Goal: Complete application form: Complete application form

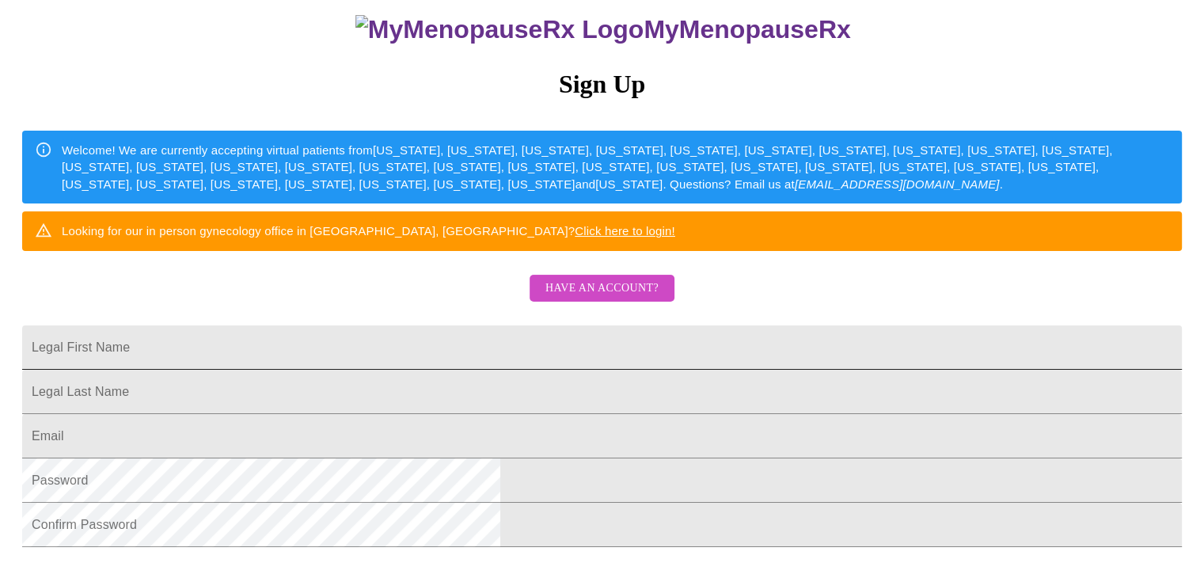
scroll to position [133, 0]
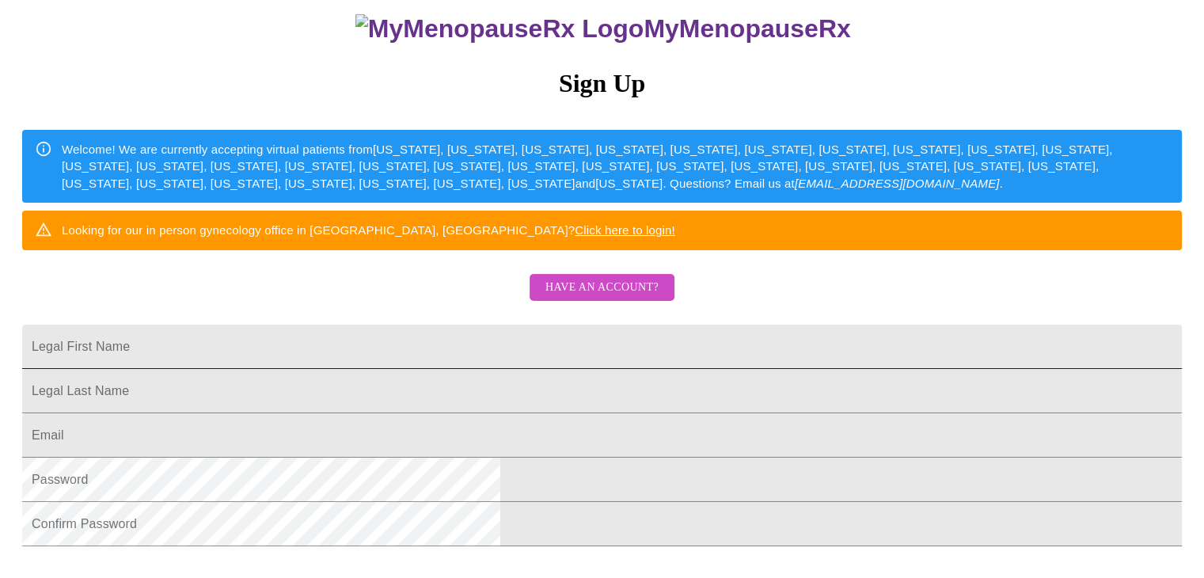
click at [657, 369] on input "Legal First Name" at bounding box center [602, 347] width 1160 height 44
click at [657, 369] on input "D" at bounding box center [602, 347] width 1160 height 44
type input "[PERSON_NAME]"
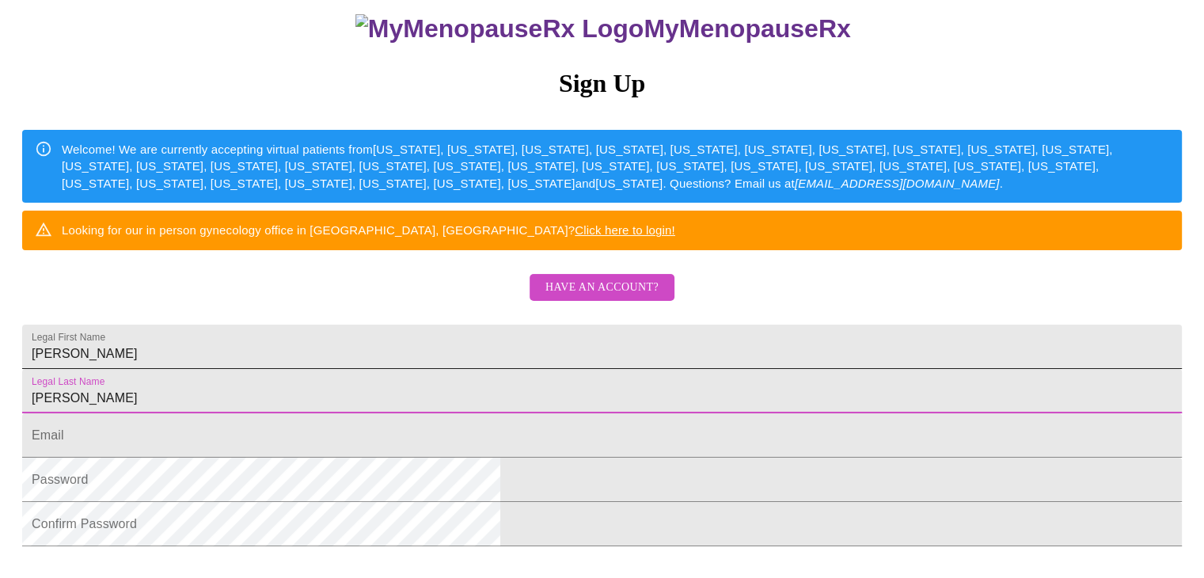
type input "[PERSON_NAME]"
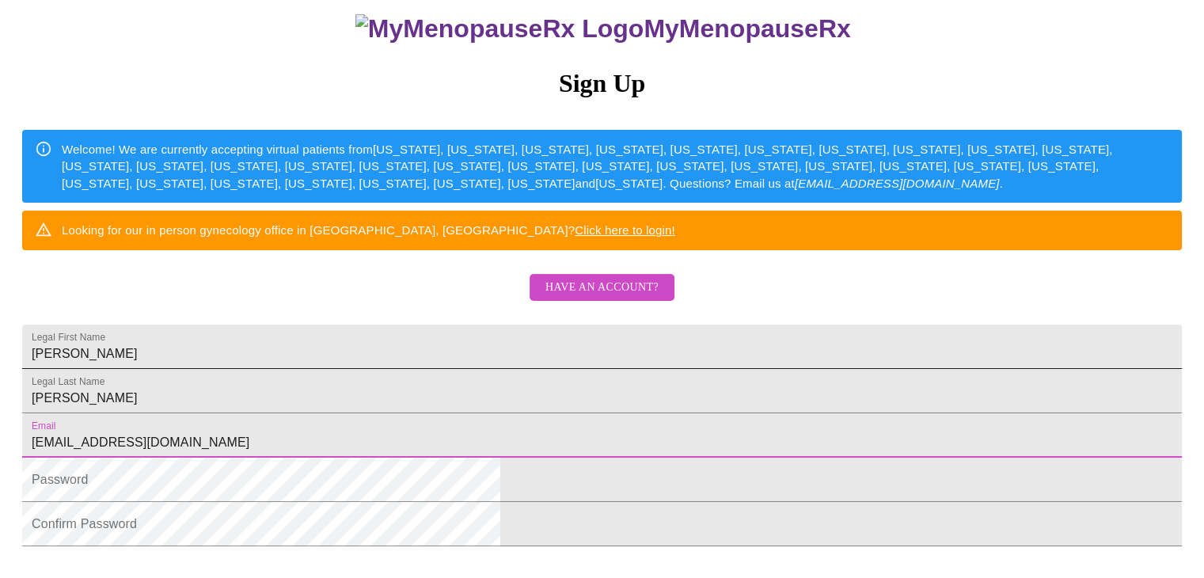
type input "[EMAIL_ADDRESS][DOMAIN_NAME]"
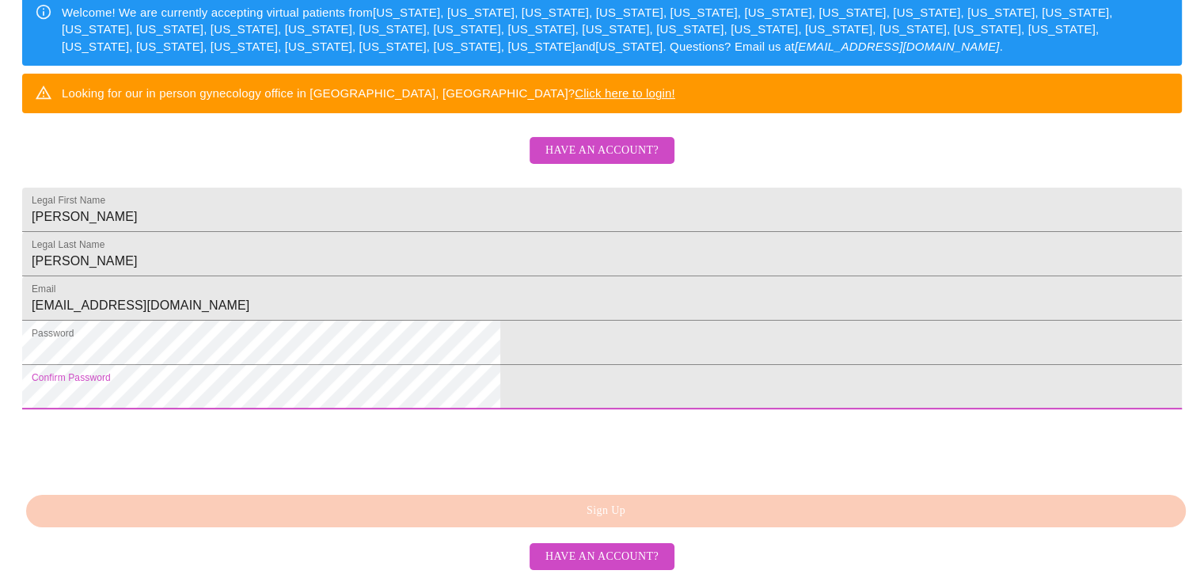
scroll to position [392, 0]
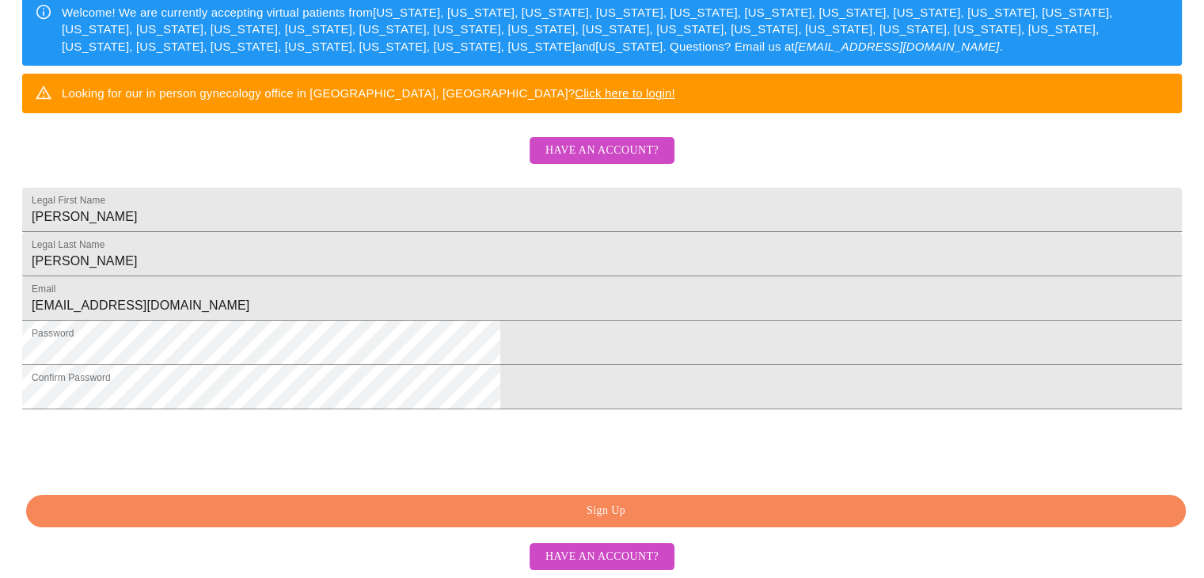
click at [627, 513] on span "Sign Up" at bounding box center [605, 511] width 1123 height 20
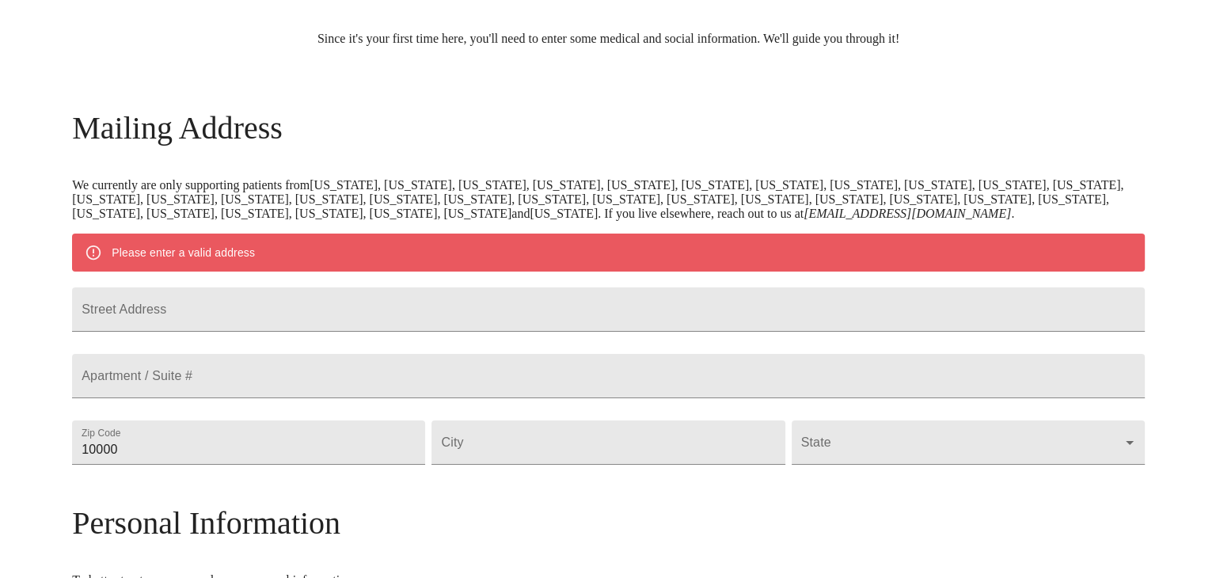
scroll to position [151, 0]
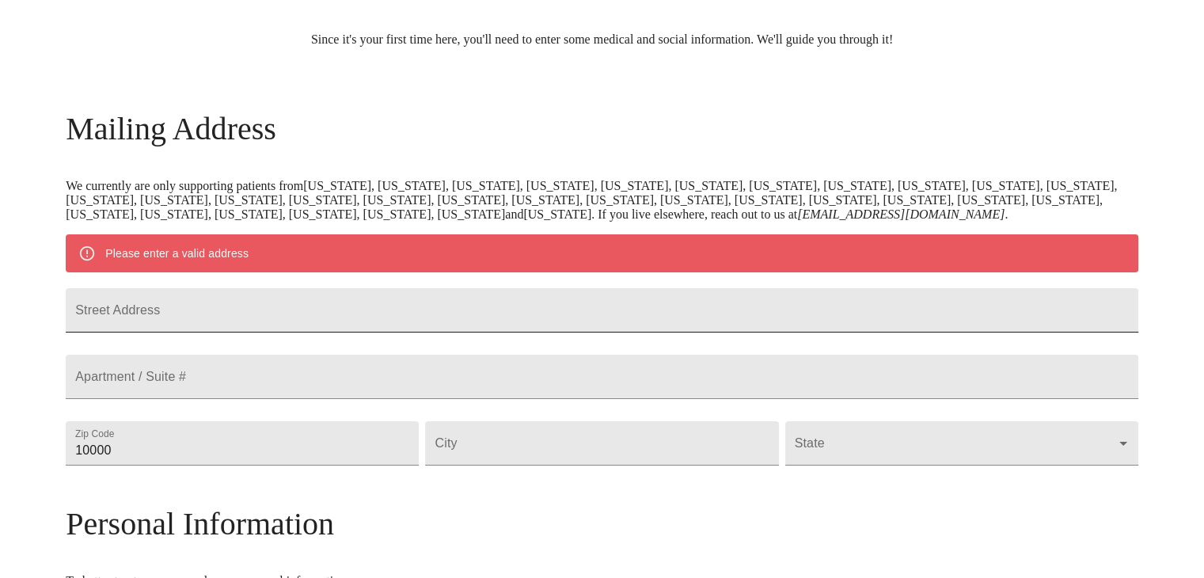
click at [322, 332] on input "Street Address" at bounding box center [602, 310] width 1073 height 44
type input "[STREET_ADDRESS]"
type input "87718"
click at [620, 465] on input "Street Address" at bounding box center [601, 443] width 353 height 44
type input "Eagle Nest"
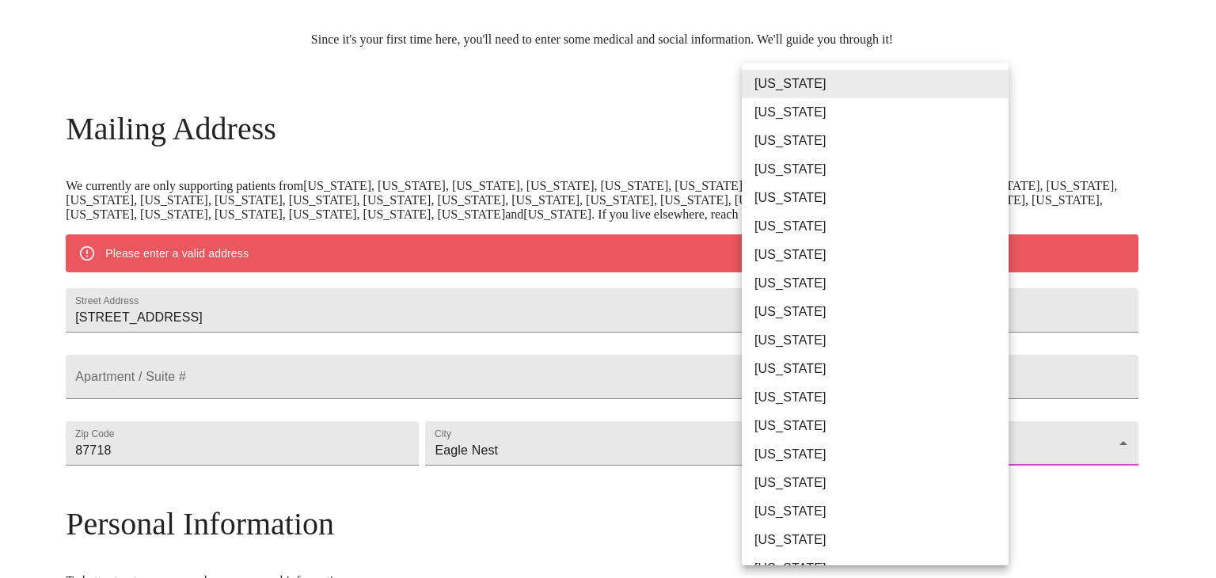
click at [803, 515] on body "MyMenopauseRx Welcome to MyMenopauseRx Since it's your first time here, you'll …" at bounding box center [607, 472] width 1203 height 1234
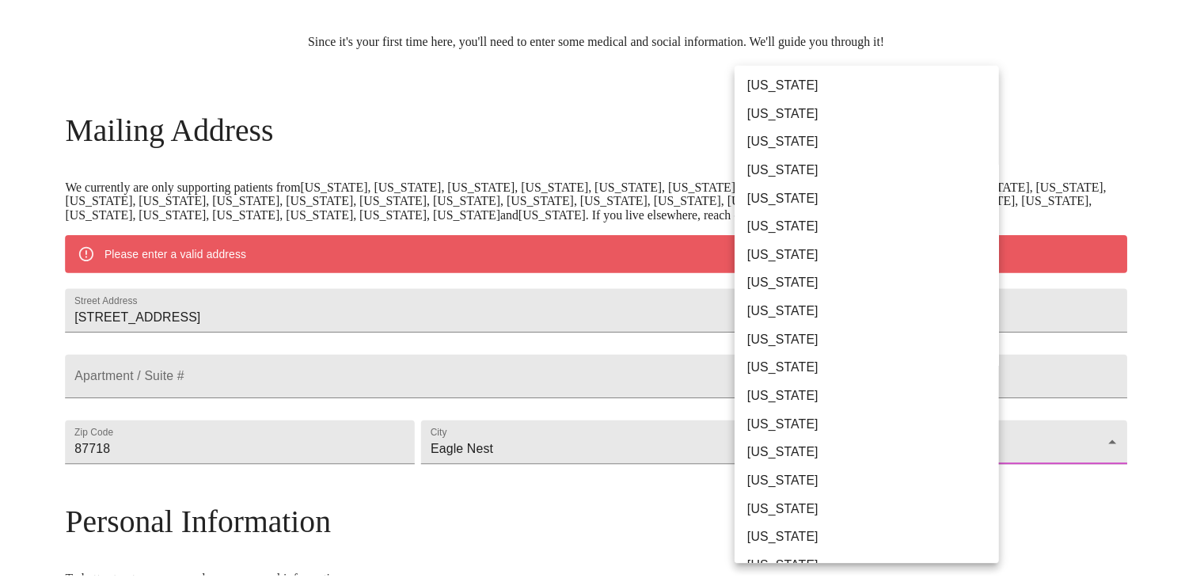
scroll to position [713, 0]
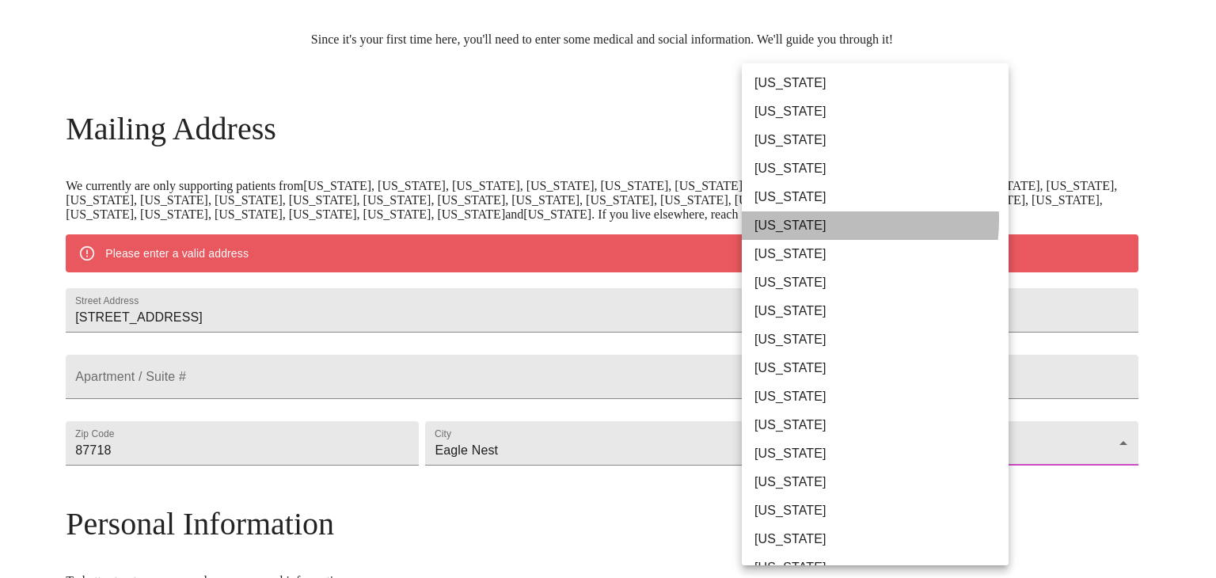
click at [808, 218] on li "[US_STATE]" at bounding box center [881, 225] width 279 height 28
type input "[US_STATE]"
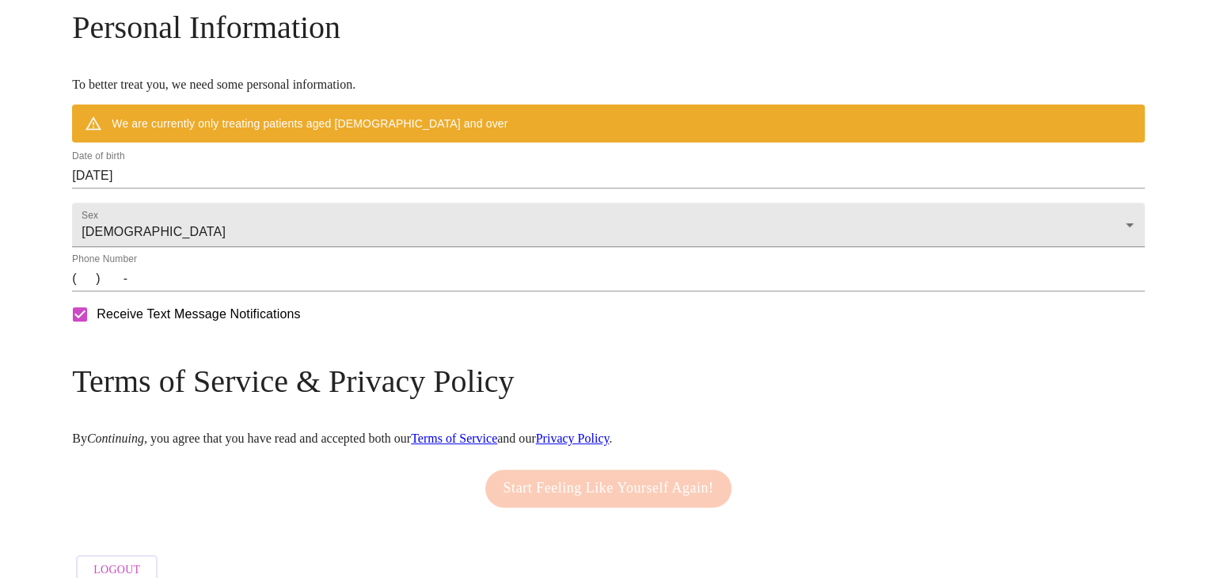
scroll to position [607, 0]
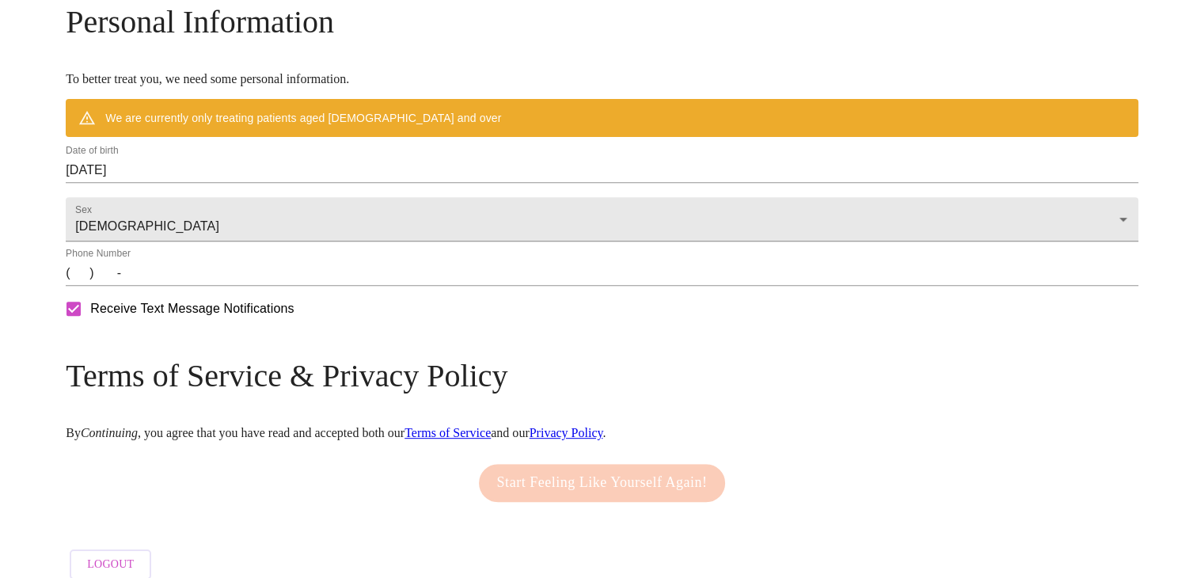
click at [283, 183] on input "[DATE]" at bounding box center [602, 170] width 1073 height 25
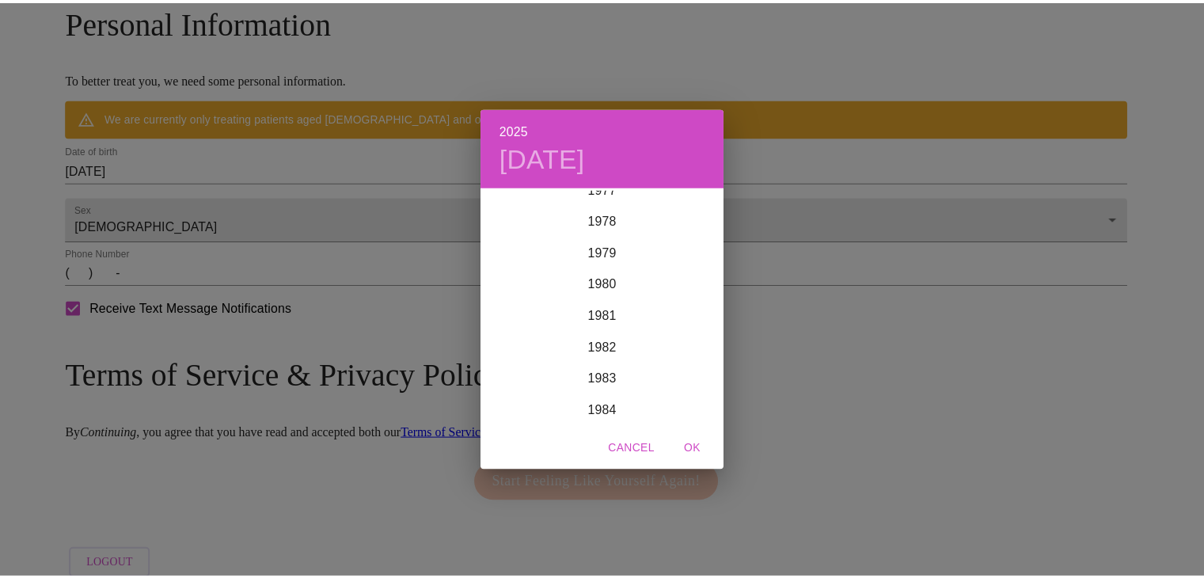
scroll to position [2488, 0]
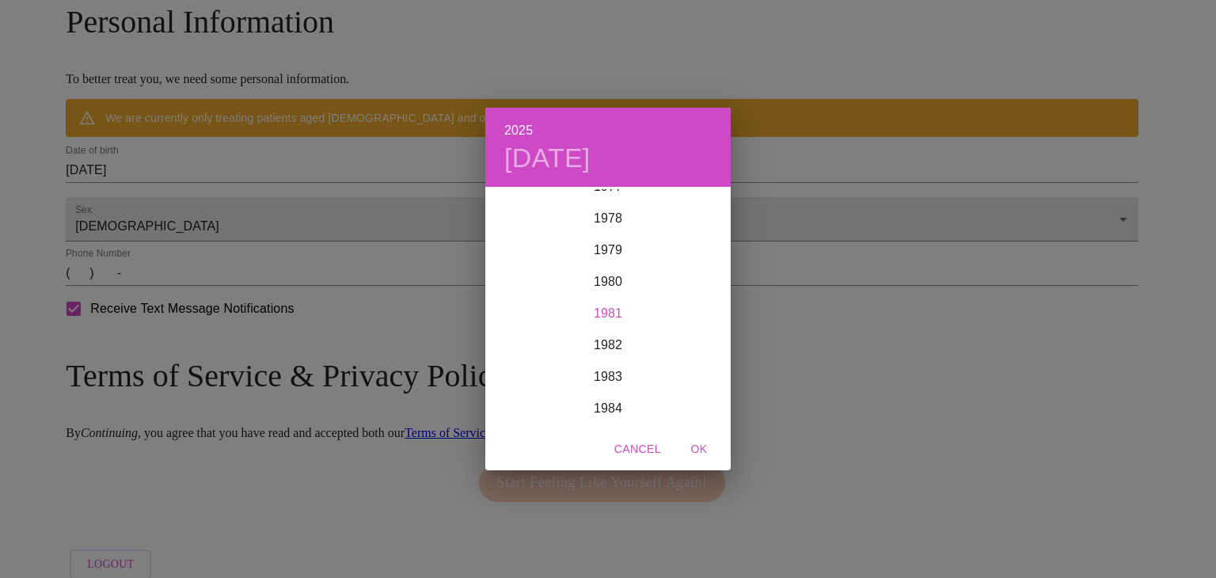
click at [597, 317] on div "1981" at bounding box center [607, 314] width 245 height 32
click at [605, 304] on div "May" at bounding box center [608, 278] width 82 height 59
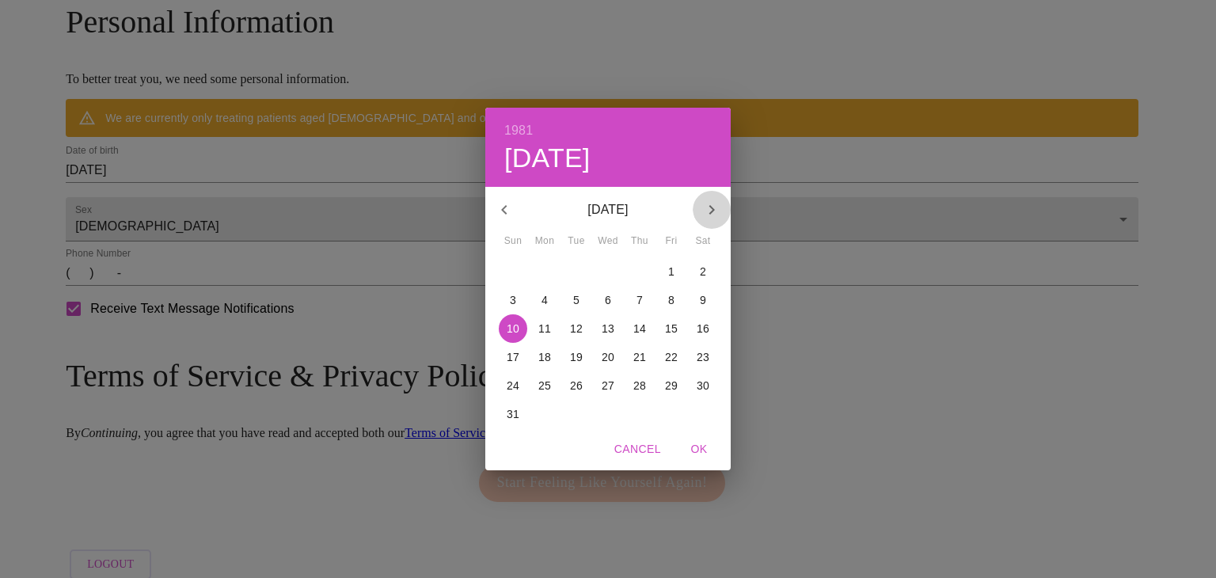
click at [702, 215] on icon "button" at bounding box center [711, 209] width 19 height 19
click at [606, 354] on p "24" at bounding box center [608, 357] width 13 height 16
click at [695, 447] on span "OK" at bounding box center [699, 449] width 38 height 20
type input "[DATE]"
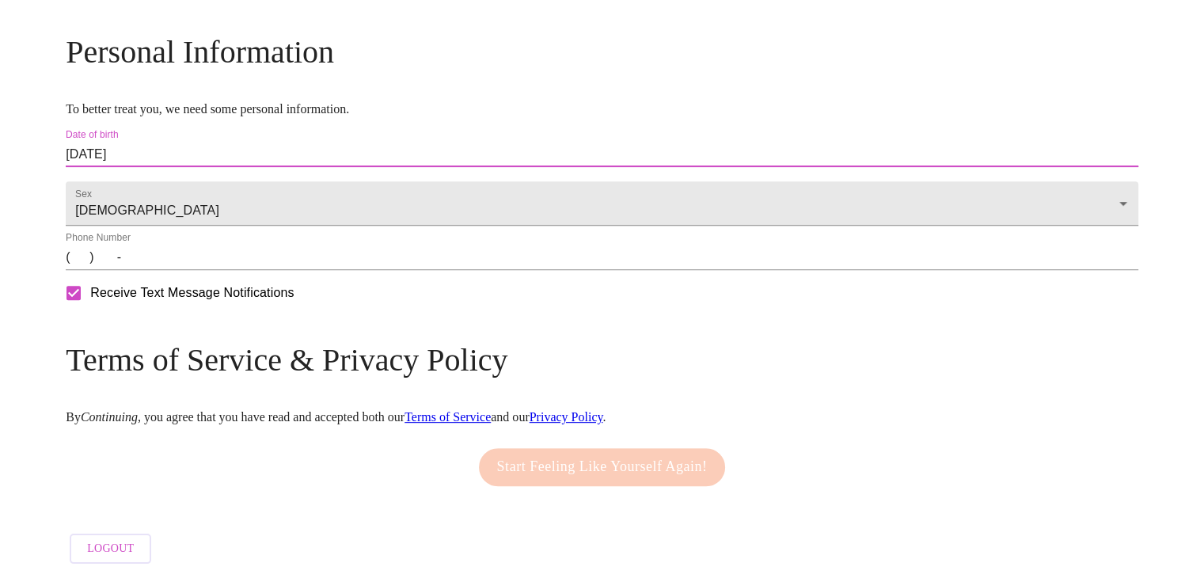
click at [348, 270] on input "(   )    -" at bounding box center [602, 257] width 1073 height 25
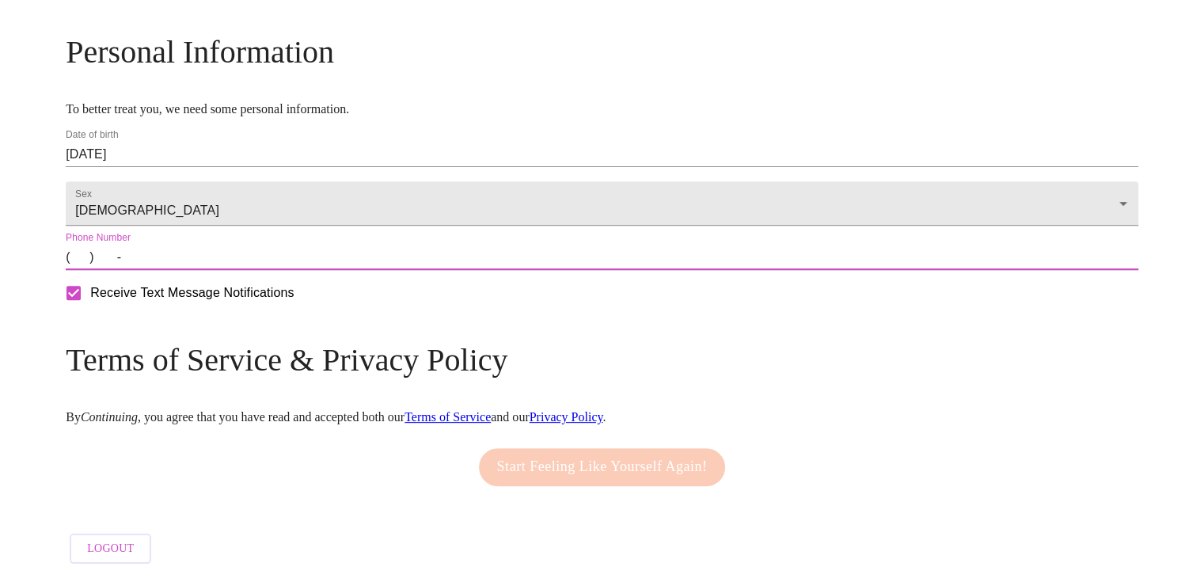
click at [215, 270] on input "(   )    -" at bounding box center [602, 257] width 1073 height 25
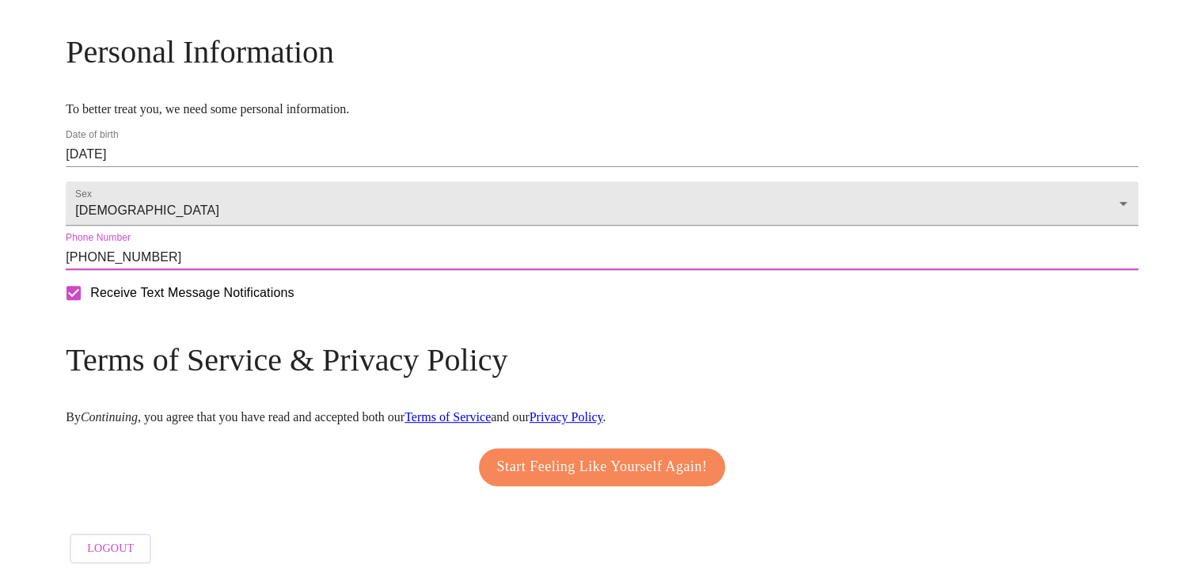
type input "[PHONE_NUMBER]"
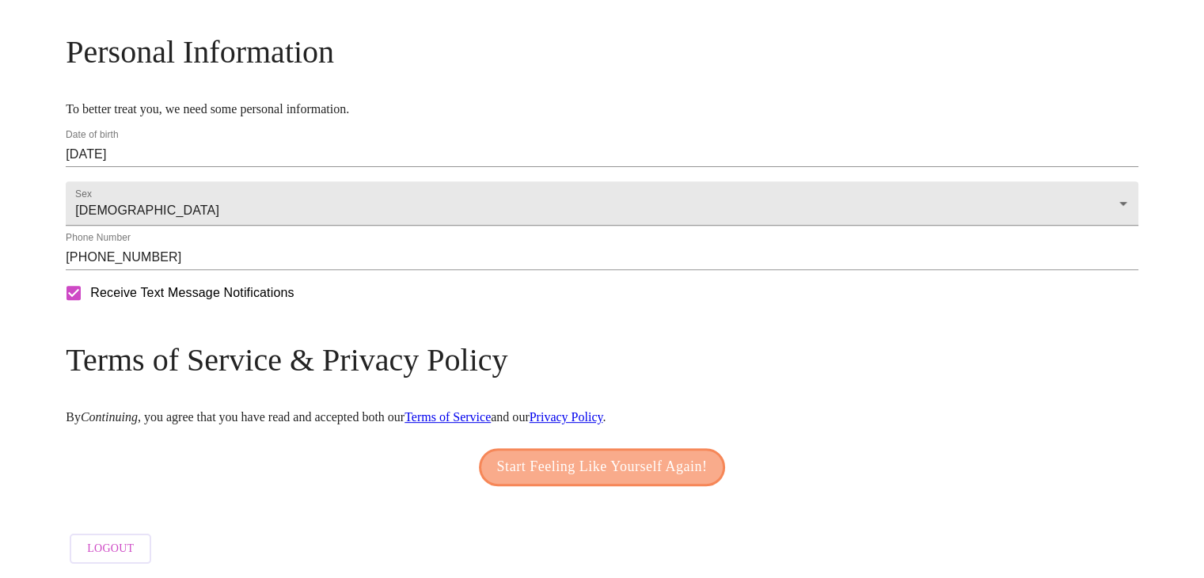
click at [654, 480] on span "Start Feeling Like Yourself Again!" at bounding box center [602, 466] width 211 height 25
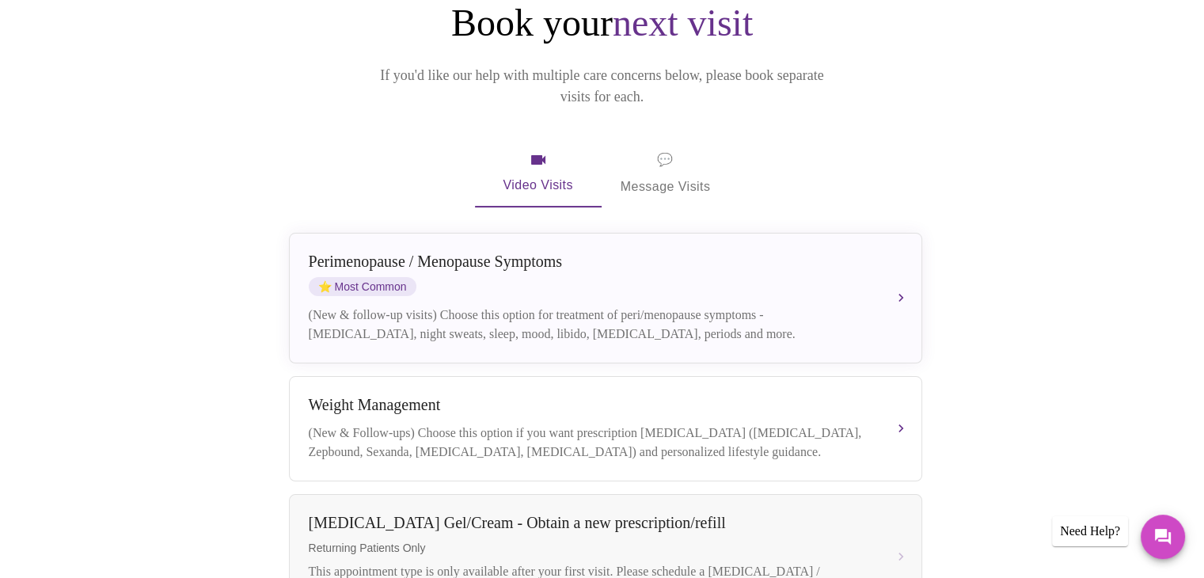
scroll to position [187, 0]
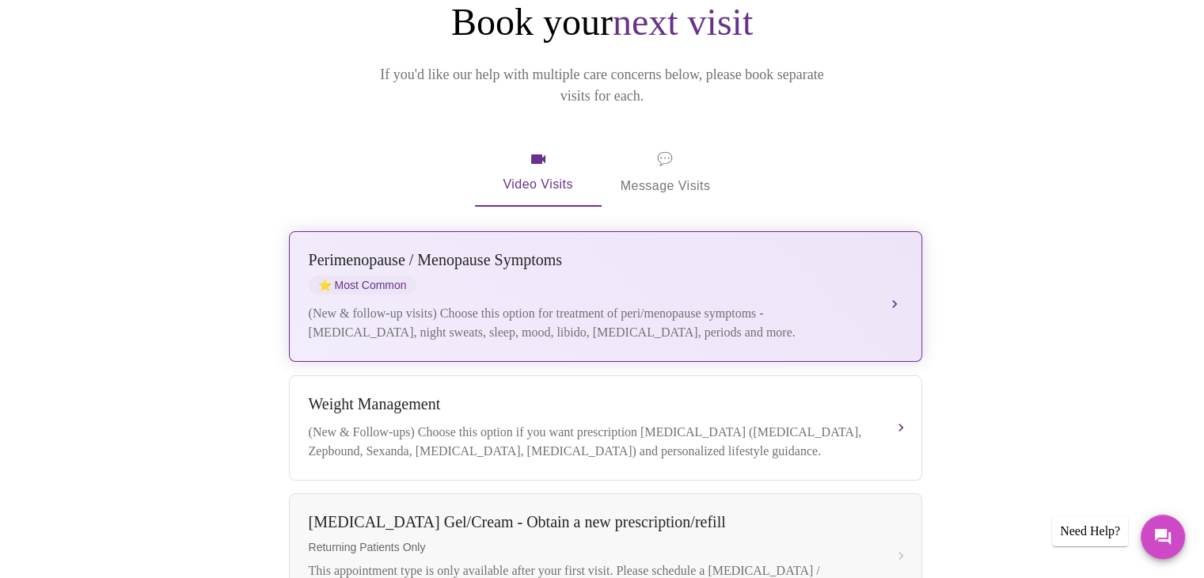
click at [769, 276] on div "[MEDICAL_DATA] / Menopause Symptoms ⭐ Most Common (New & follow-up visits) Choo…" at bounding box center [606, 296] width 594 height 91
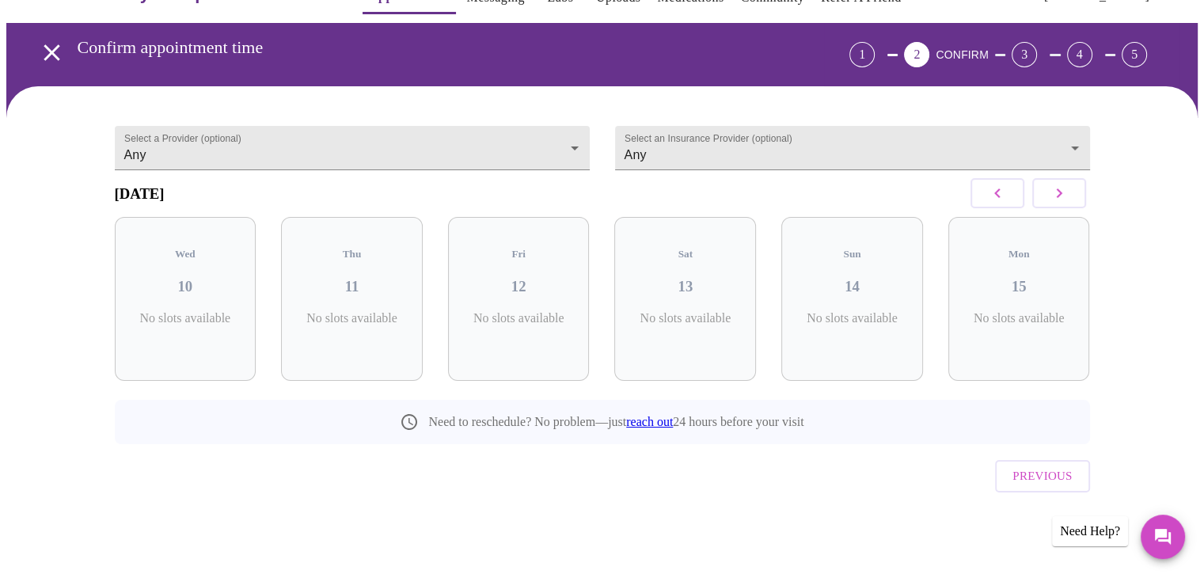
scroll to position [16, 0]
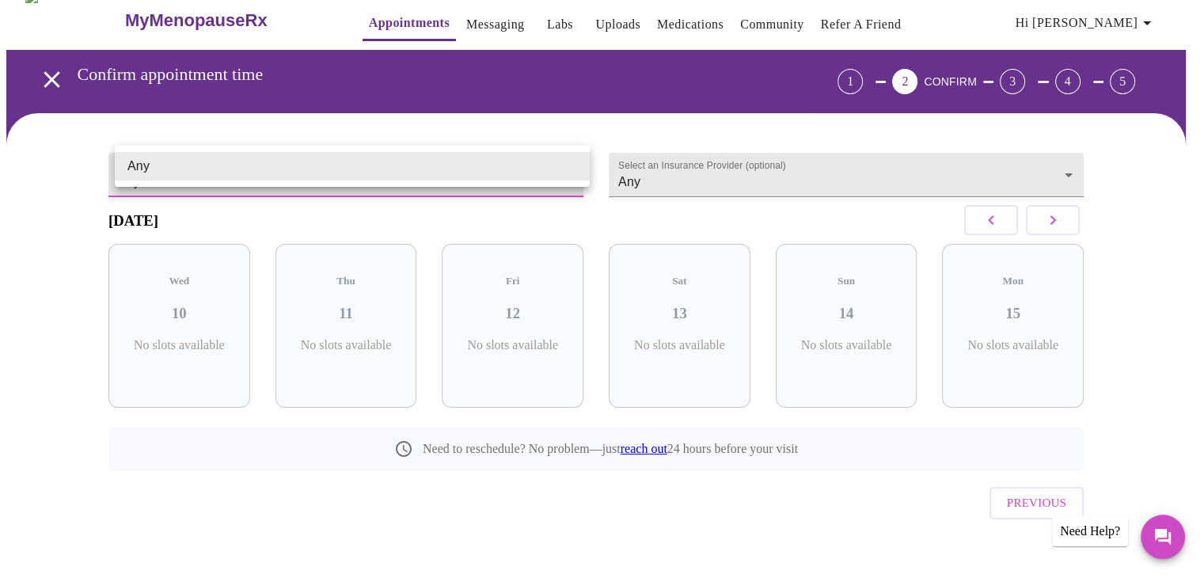
click at [306, 173] on body "MyMenopauseRx Appointments Messaging Labs Uploads Medications Community Refer a…" at bounding box center [601, 295] width 1191 height 608
click at [306, 173] on li "Any" at bounding box center [352, 166] width 475 height 28
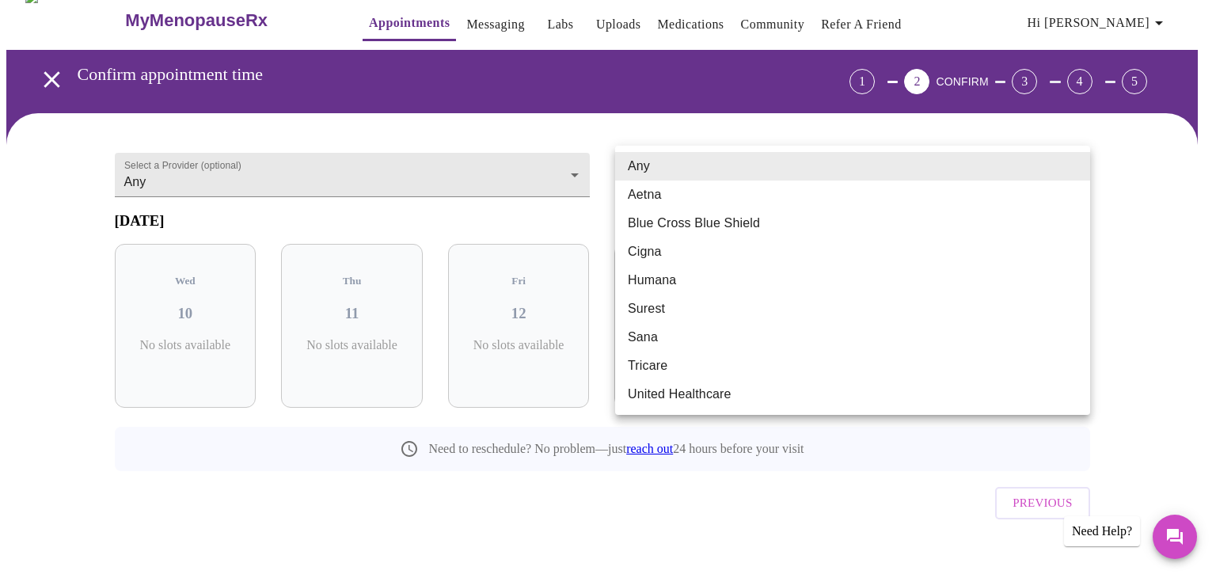
click at [773, 165] on body "MyMenopauseRx Appointments Messaging Labs Uploads Medications Community Refer a…" at bounding box center [607, 295] width 1203 height 608
click at [754, 226] on li "Blue Cross Blue Shield" at bounding box center [852, 223] width 475 height 28
type input "Blue Cross Blue Shield"
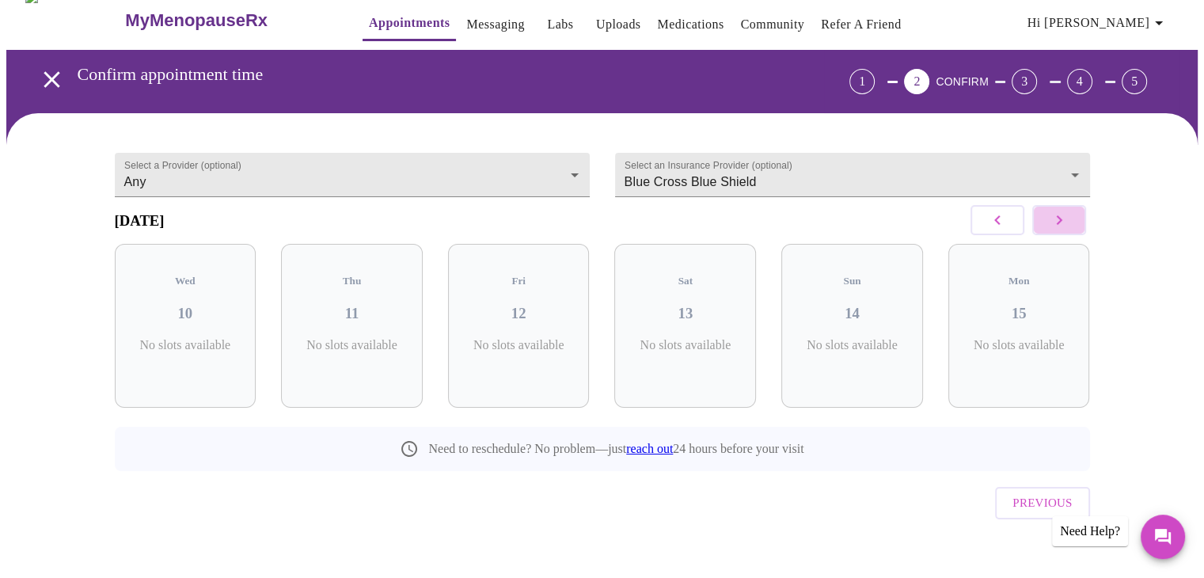
click at [1065, 224] on icon "button" at bounding box center [1059, 220] width 19 height 19
click at [1065, 220] on icon "button" at bounding box center [1059, 220] width 19 height 19
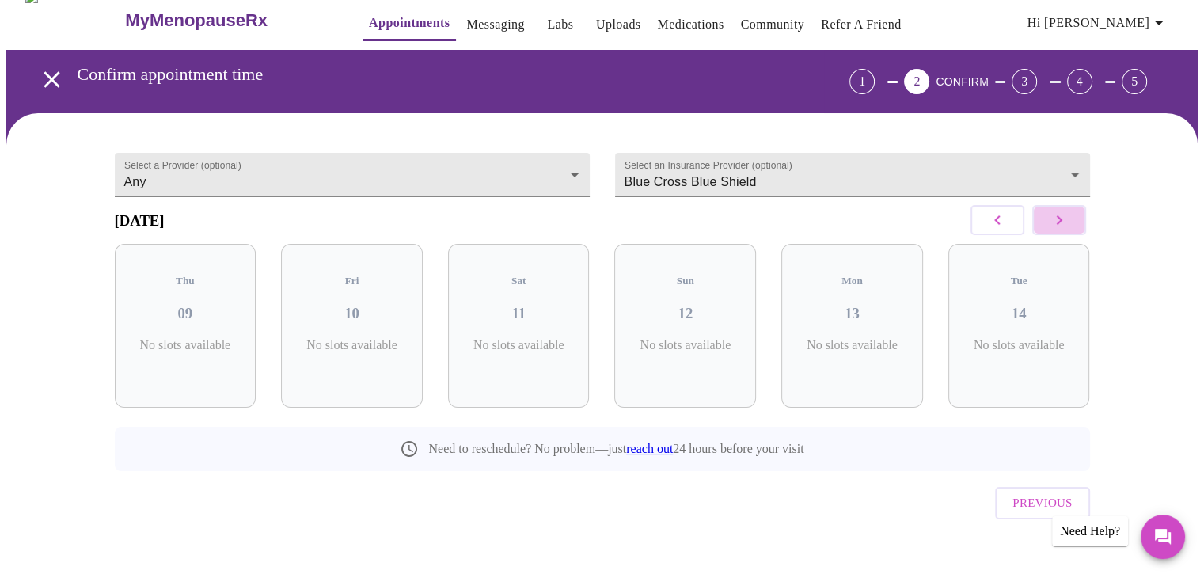
click at [1065, 220] on icon "button" at bounding box center [1059, 220] width 19 height 19
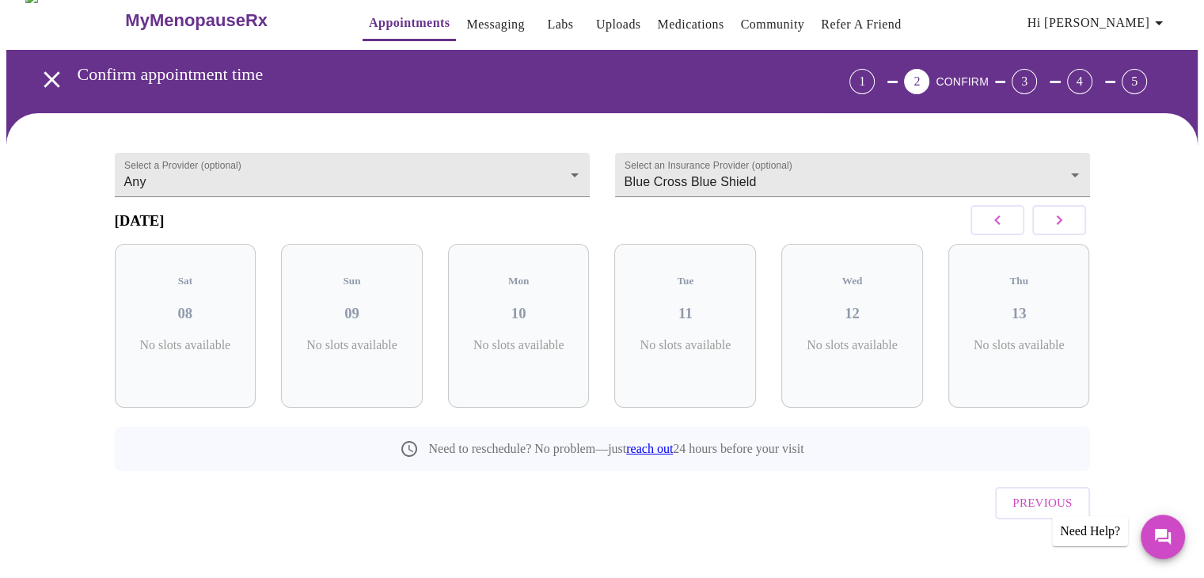
click at [1065, 220] on icon "button" at bounding box center [1059, 220] width 19 height 19
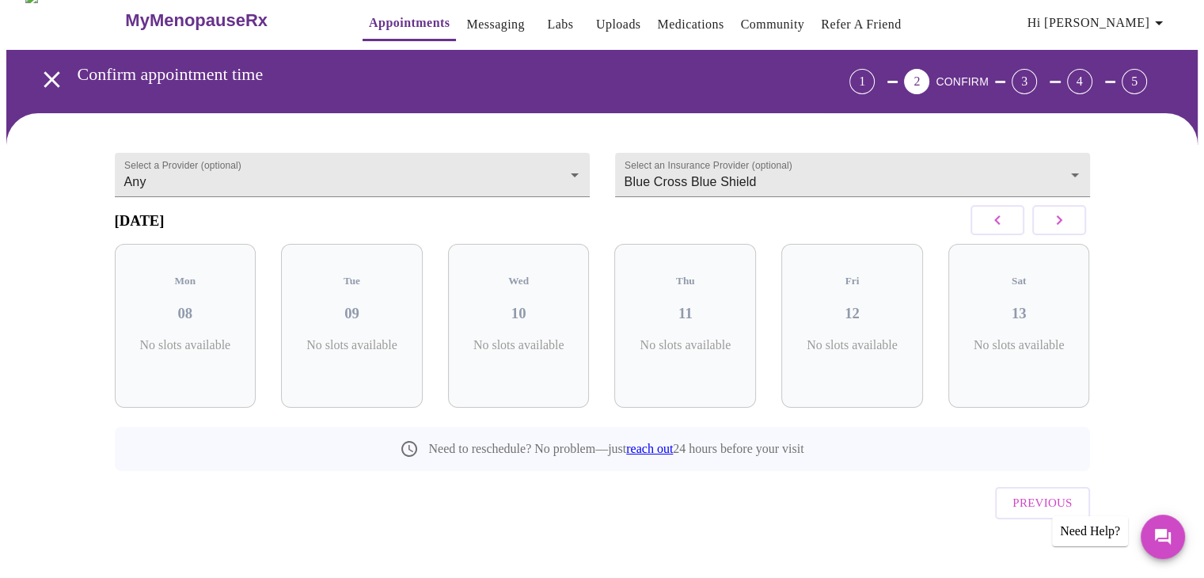
click at [1065, 220] on icon "button" at bounding box center [1059, 220] width 19 height 19
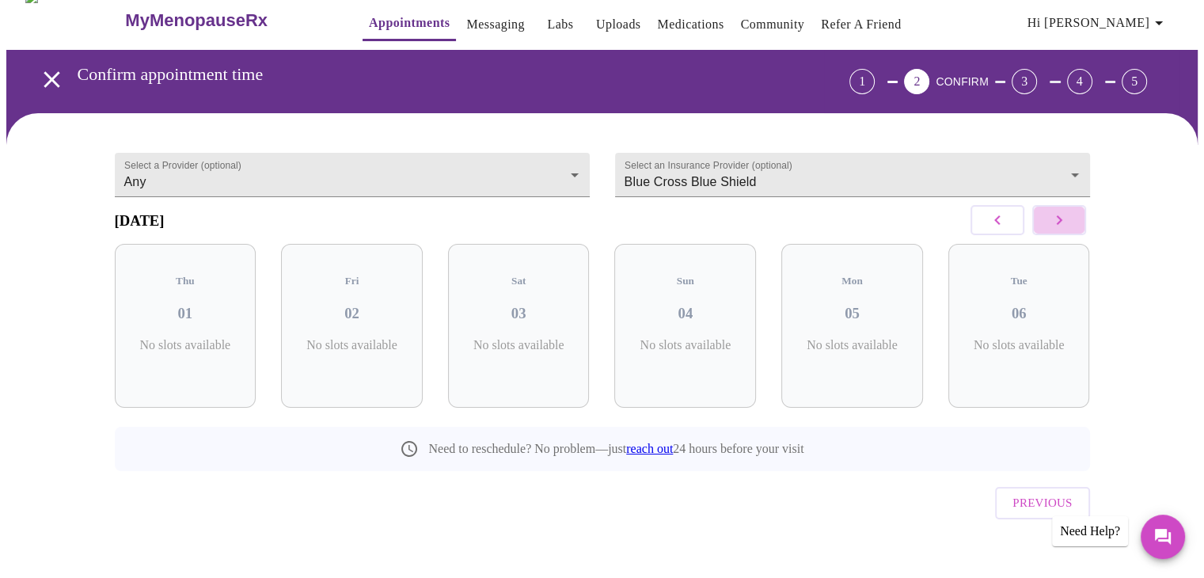
click at [1065, 220] on icon "button" at bounding box center [1059, 220] width 19 height 19
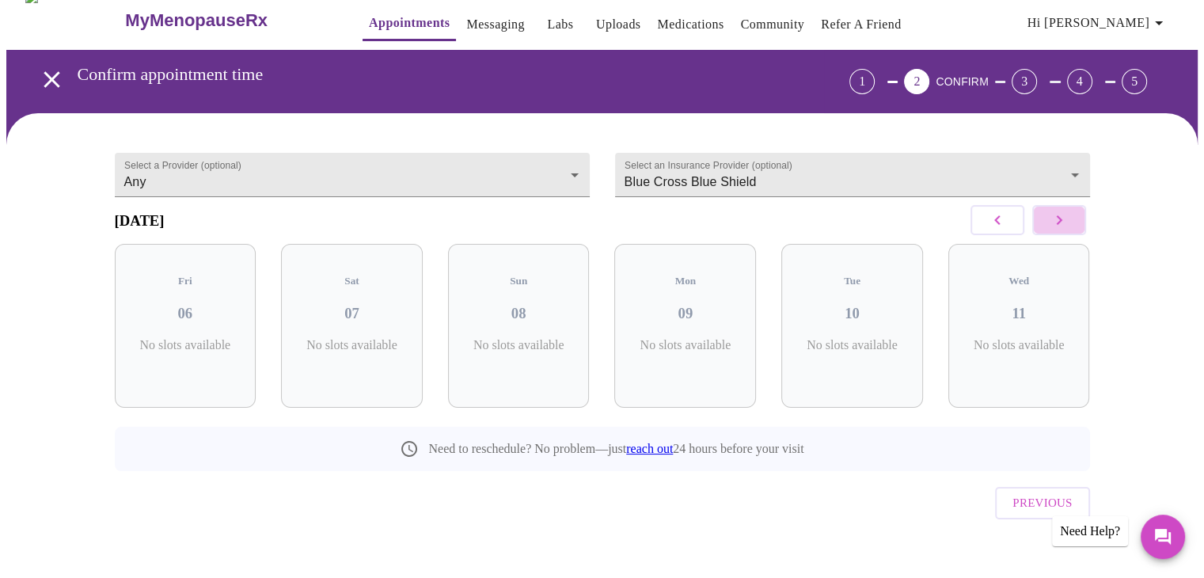
click at [1065, 220] on icon "button" at bounding box center [1059, 220] width 19 height 19
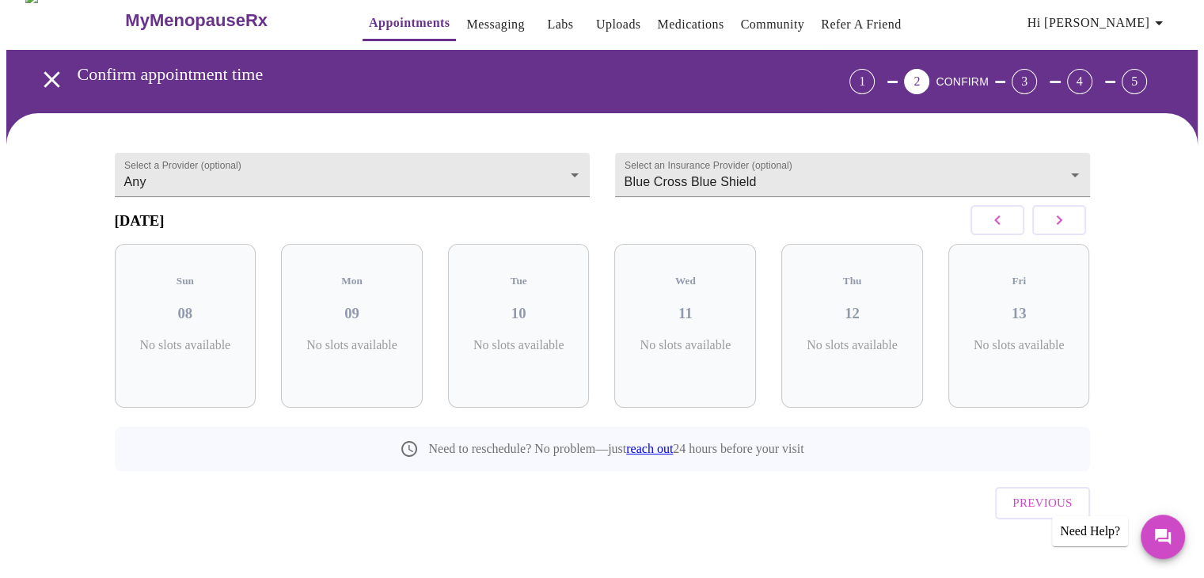
click at [1065, 220] on icon "button" at bounding box center [1059, 220] width 19 height 19
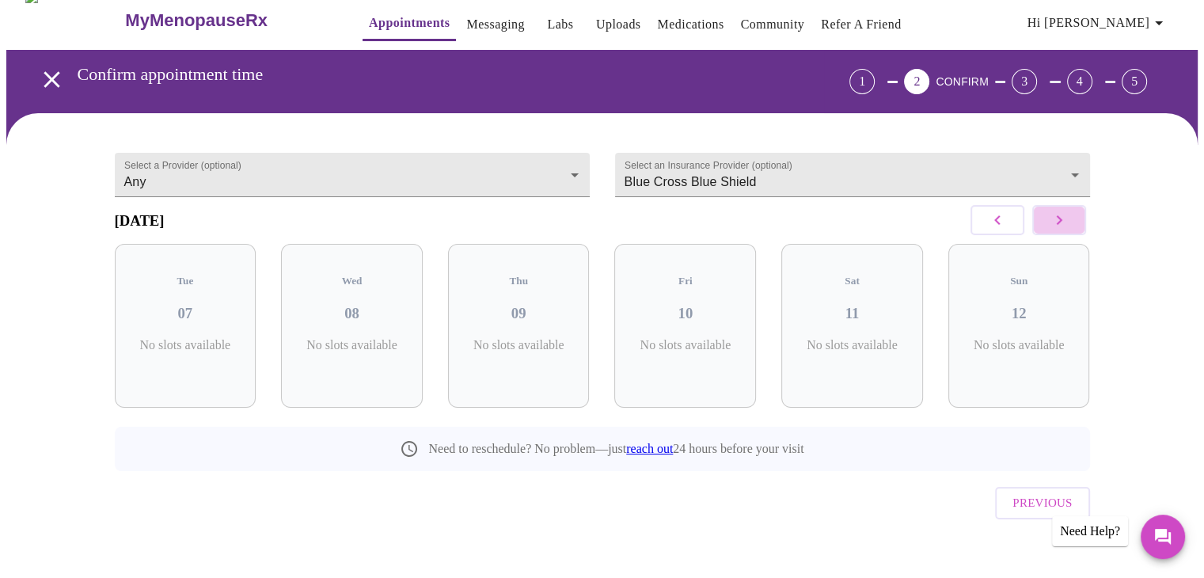
click at [1065, 220] on icon "button" at bounding box center [1059, 220] width 19 height 19
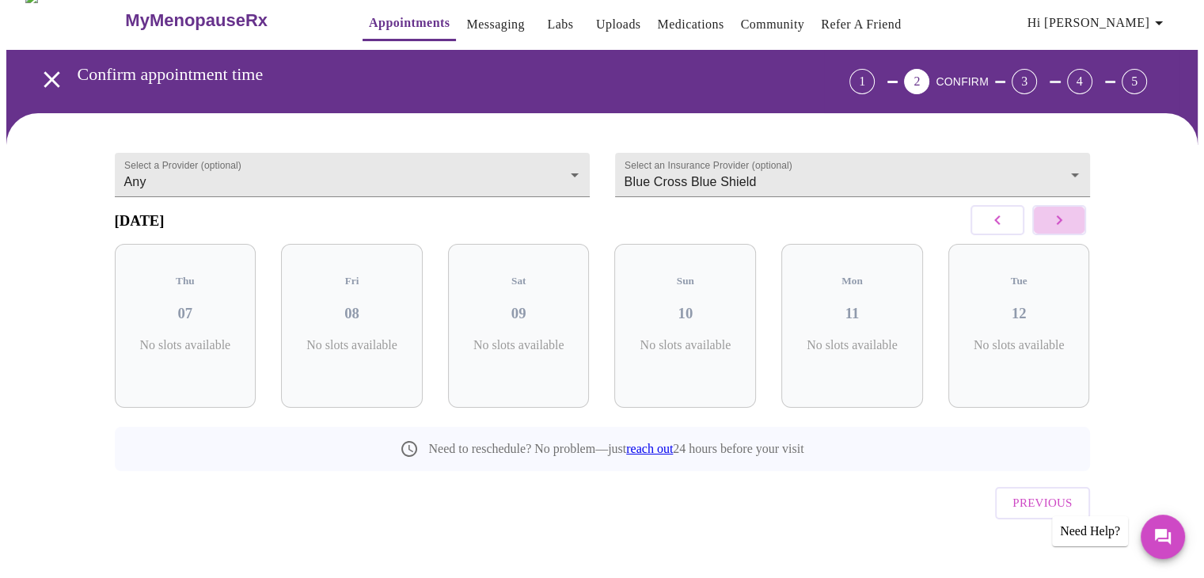
click at [1065, 220] on icon "button" at bounding box center [1059, 220] width 19 height 19
